Goal: Task Accomplishment & Management: Use online tool/utility

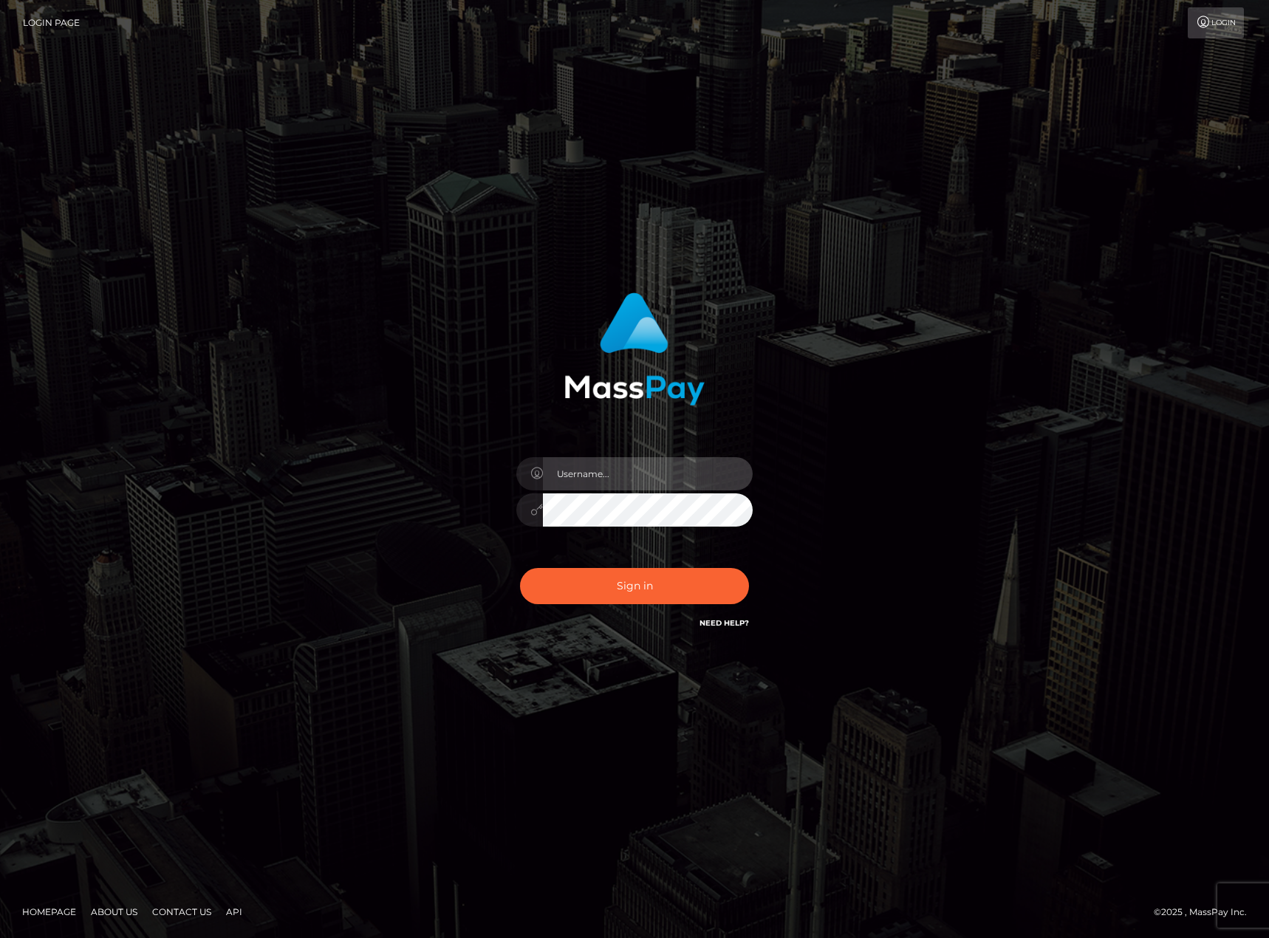
type input "[PERSON_NAME].[PERSON_NAME]"
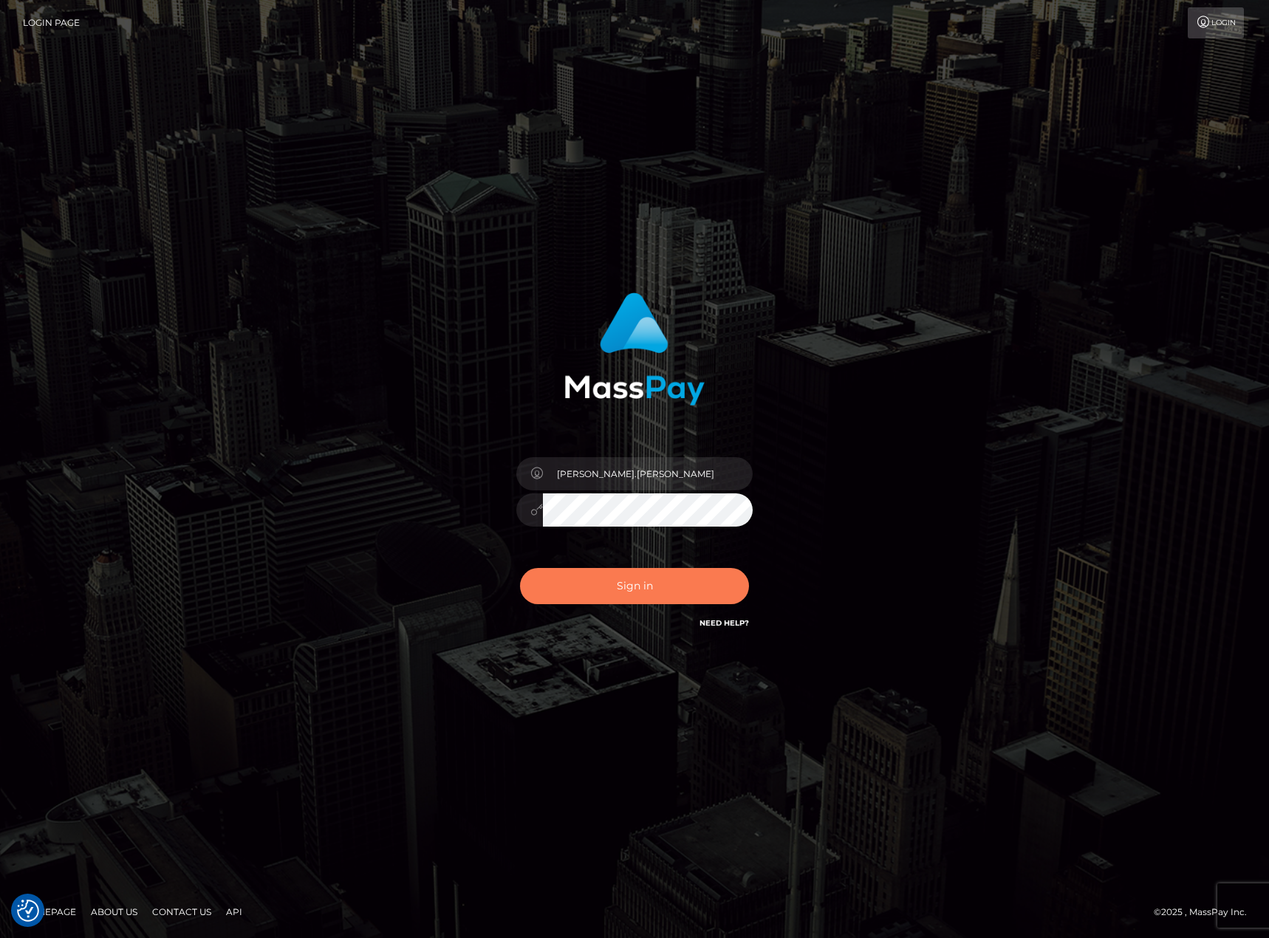
click at [672, 588] on button "Sign in" at bounding box center [634, 586] width 229 height 36
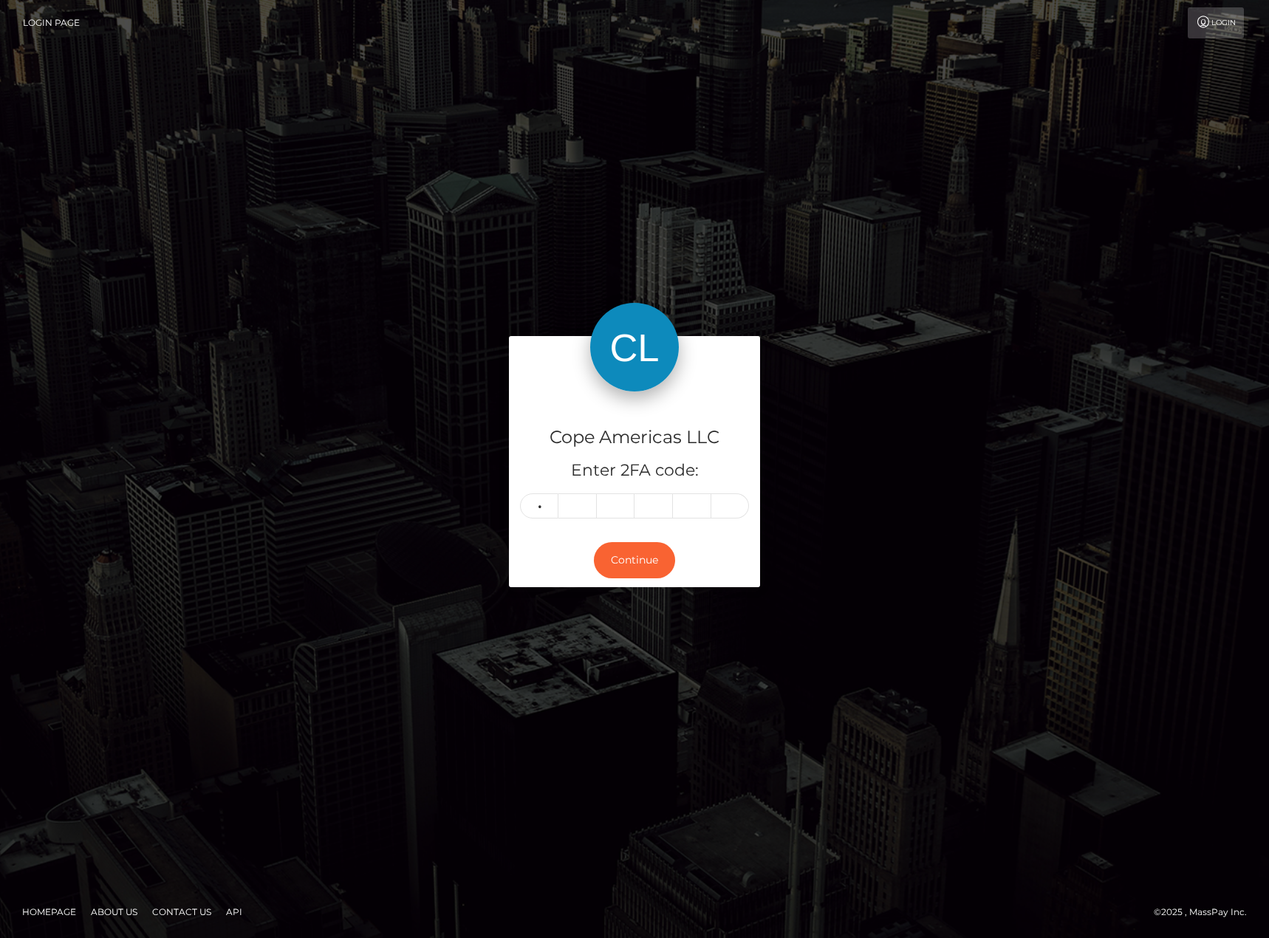
type input "5"
type input "6"
type input "3"
type input "1"
type input "5"
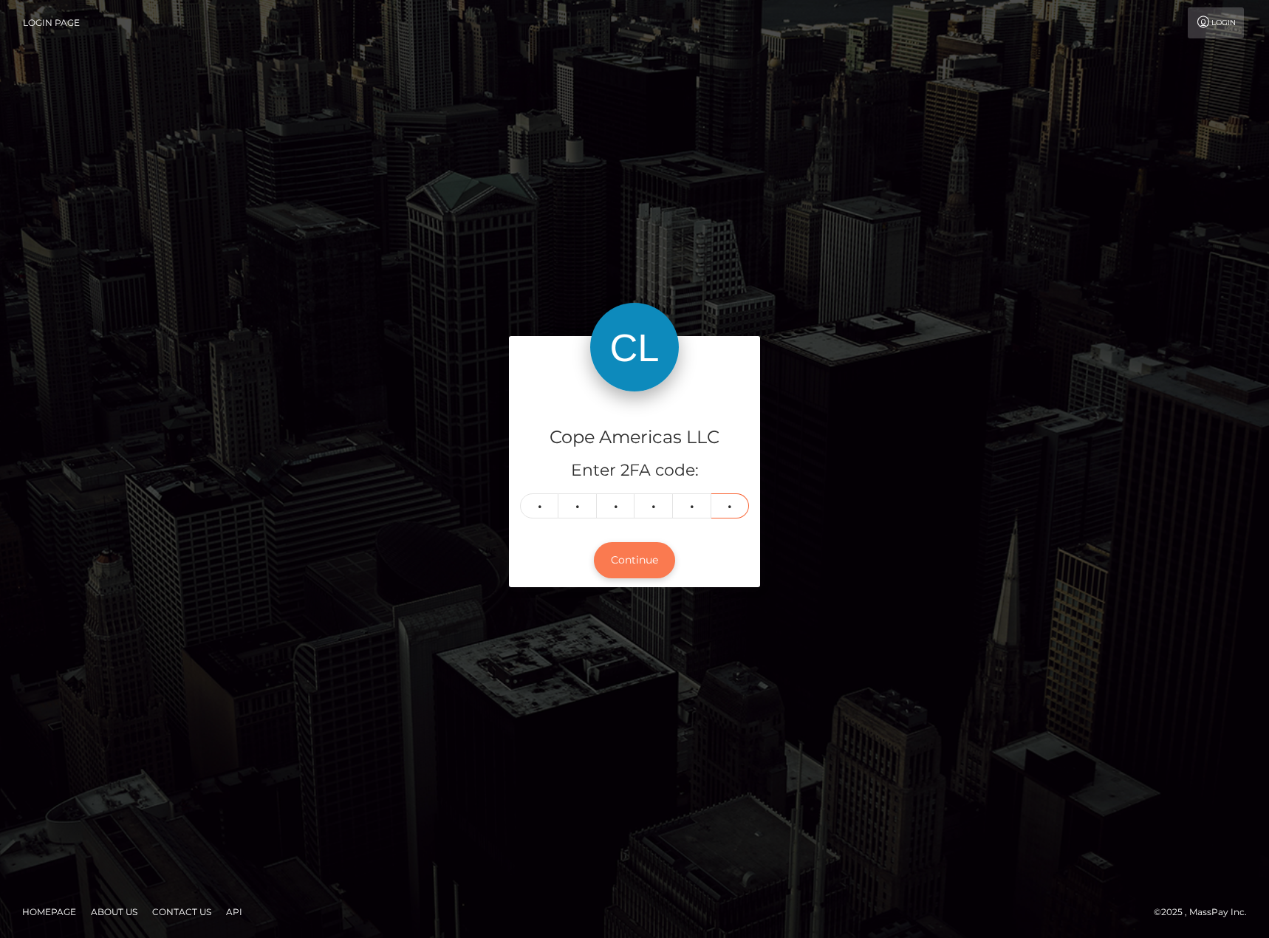
type input "9"
click at [641, 550] on button "Continue" at bounding box center [634, 560] width 81 height 36
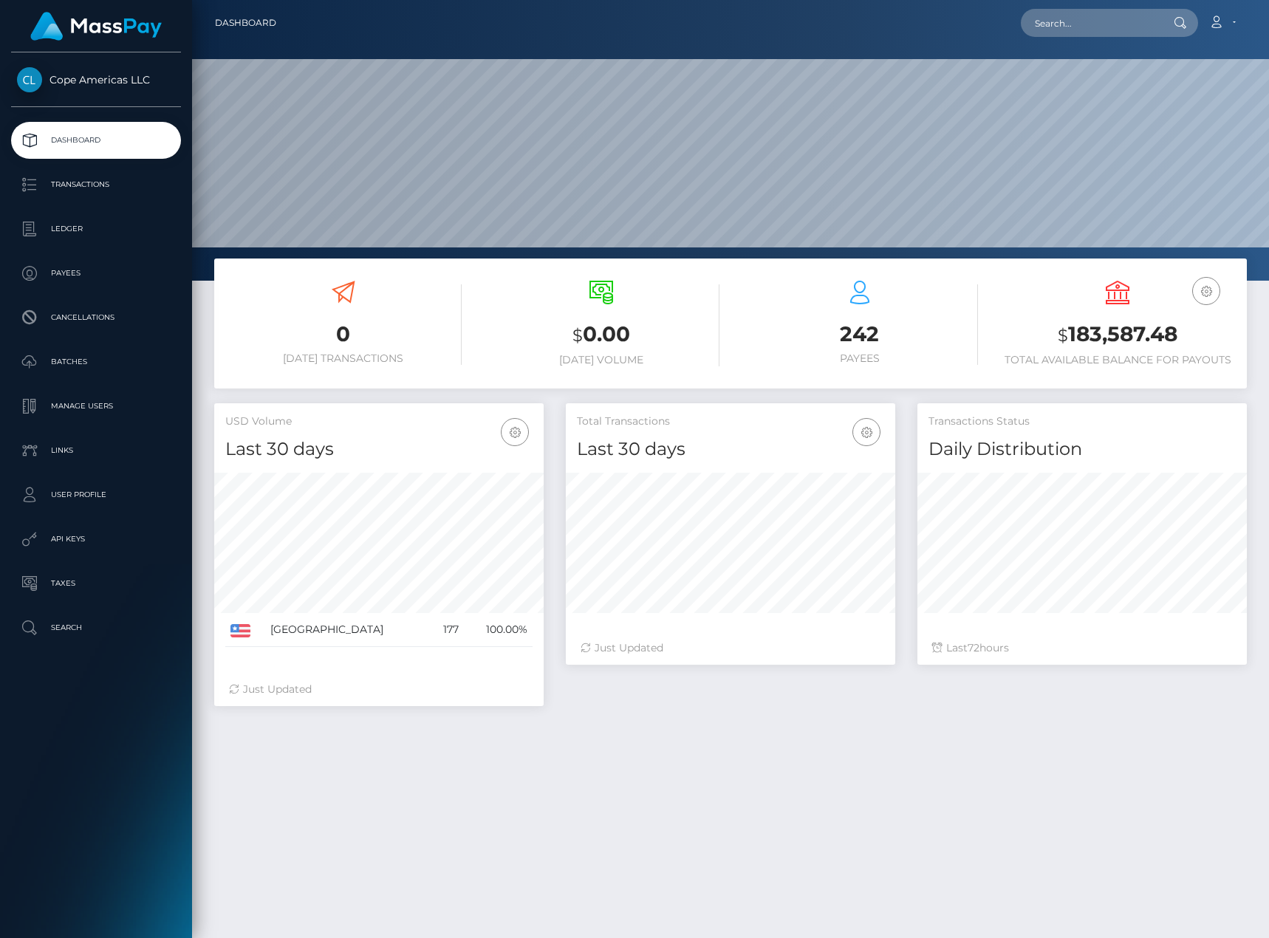
scroll to position [262, 330]
click at [92, 194] on p "Transactions" at bounding box center [96, 185] width 158 height 22
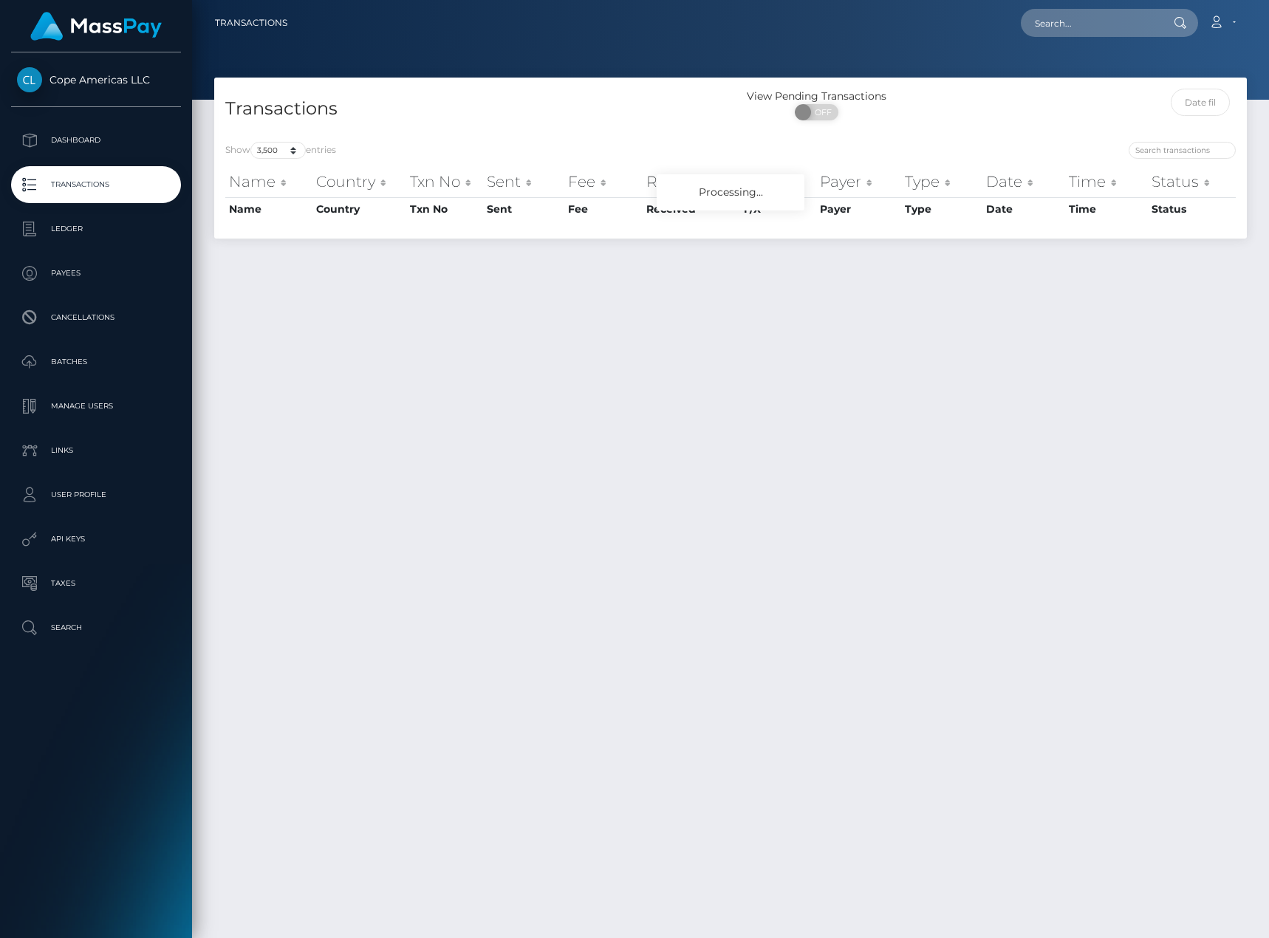
select select "3500"
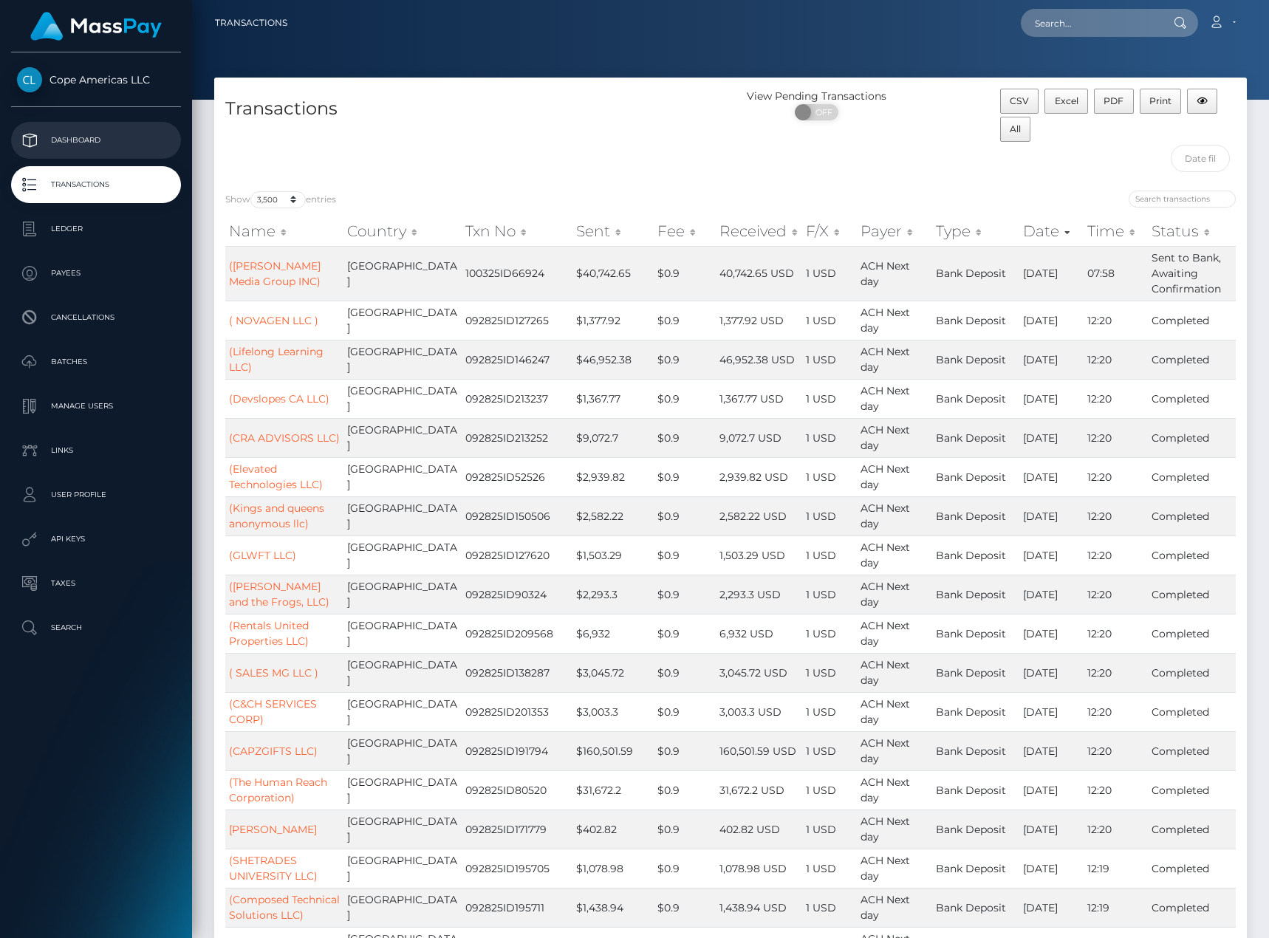
click at [80, 134] on p "Dashboard" at bounding box center [96, 140] width 158 height 22
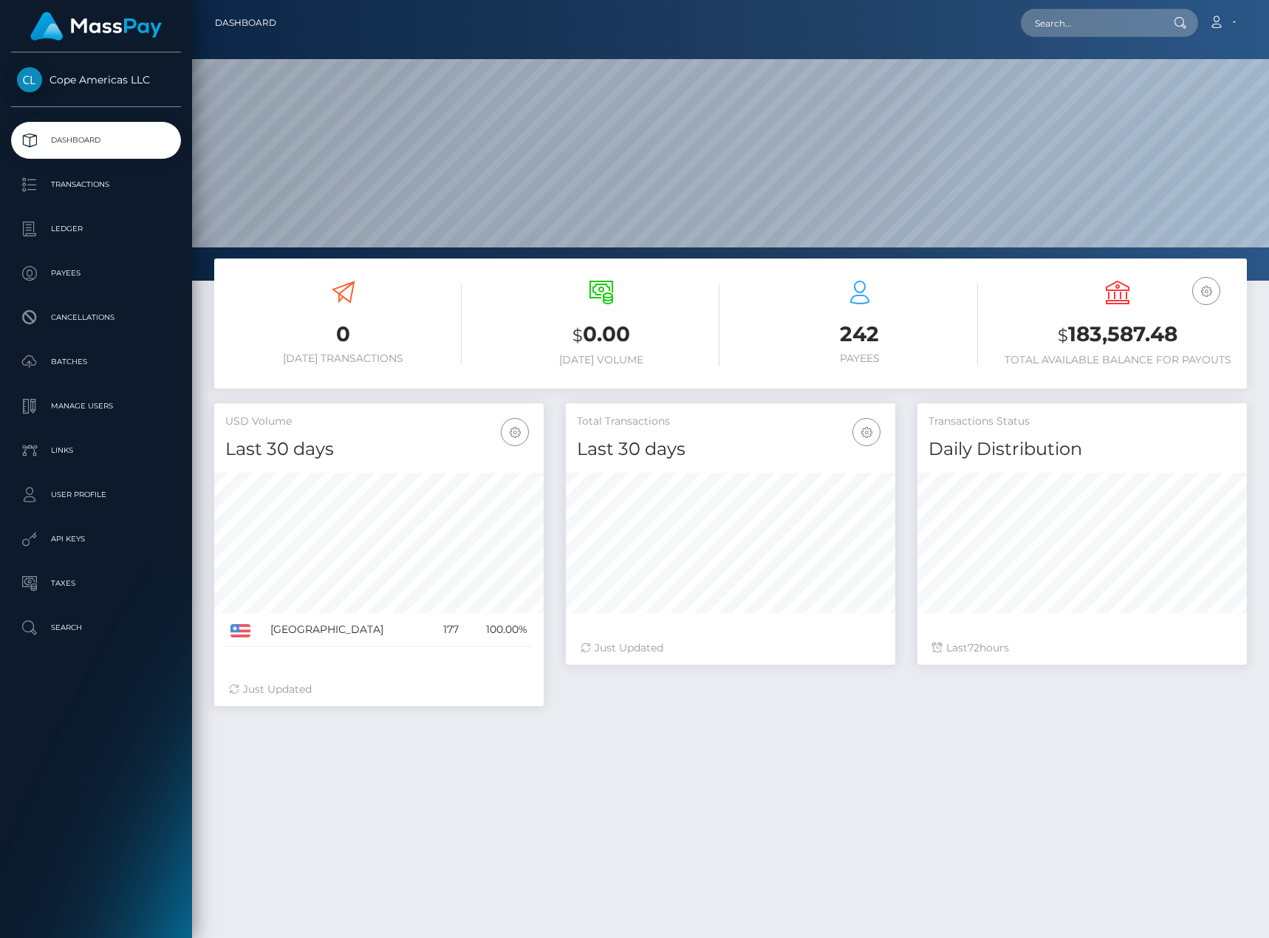
scroll to position [262, 330]
